Goal: Task Accomplishment & Management: Manage account settings

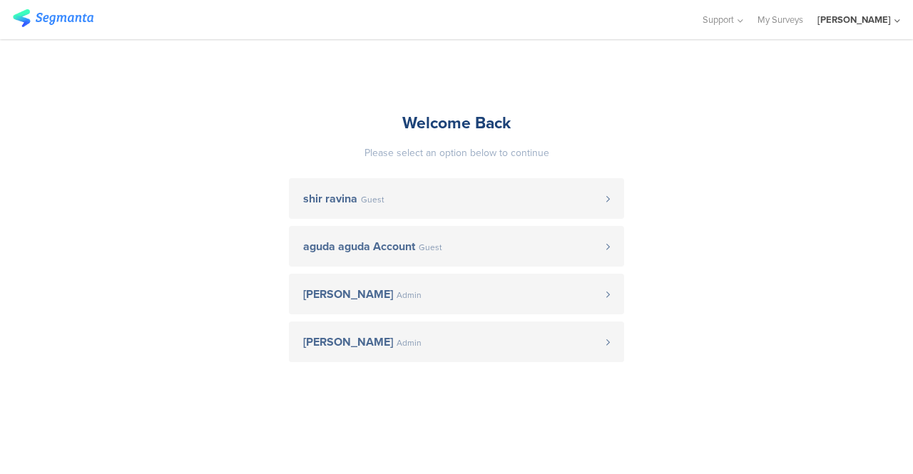
click at [877, 21] on div "SIGAL" at bounding box center [853, 20] width 73 height 14
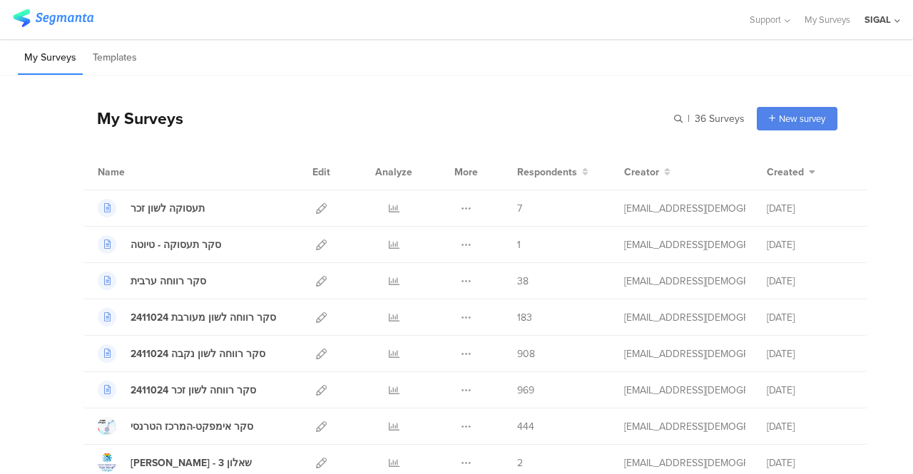
click at [878, 16] on div "SIGAL" at bounding box center [877, 20] width 26 height 14
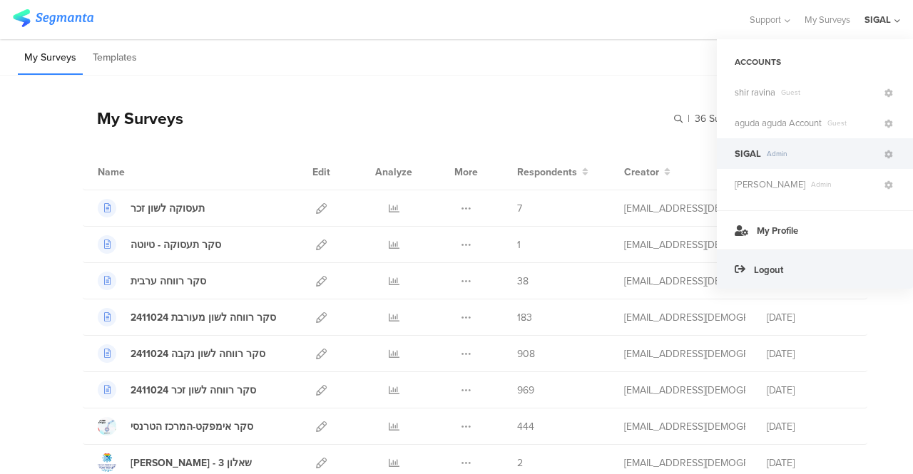
click at [759, 271] on span "Logout" at bounding box center [768, 270] width 29 height 14
